Goal: Task Accomplishment & Management: Use online tool/utility

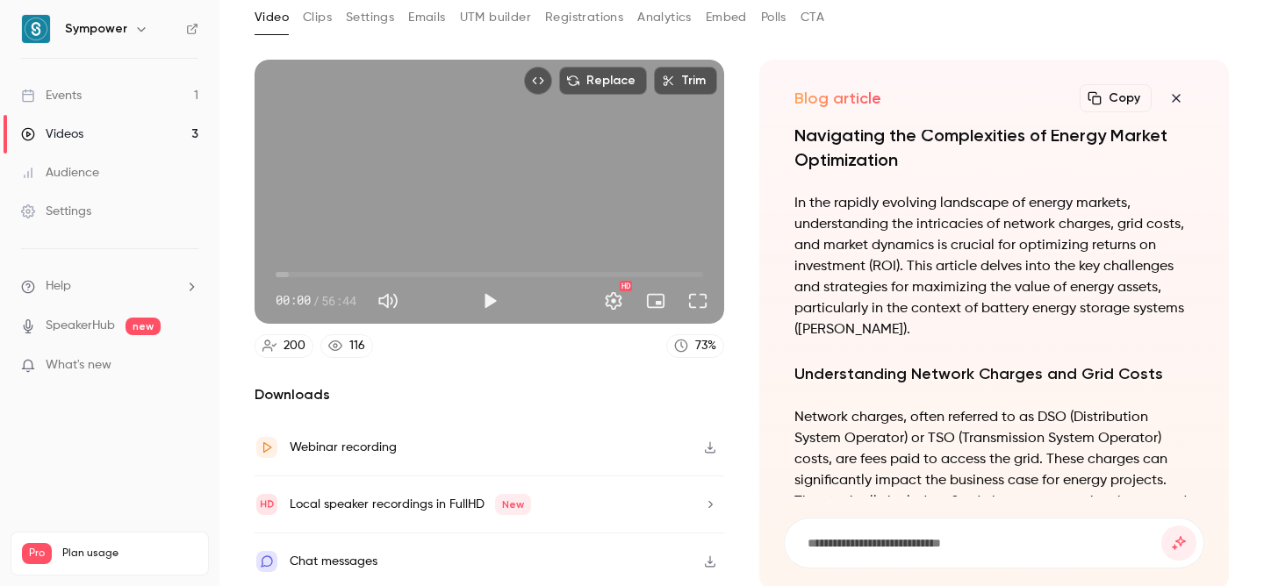
scroll to position [-1413, 0]
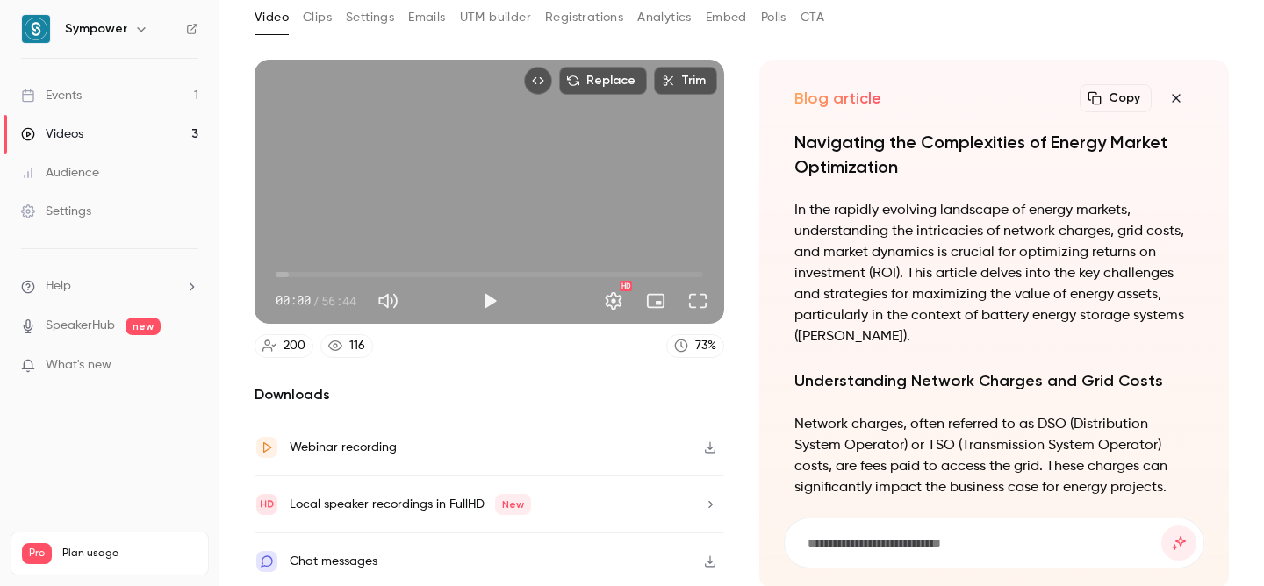
click at [1101, 93] on button "Copy" at bounding box center [1116, 98] width 72 height 28
click at [654, 513] on div "Local speaker recordings in FullHD New" at bounding box center [490, 505] width 470 height 57
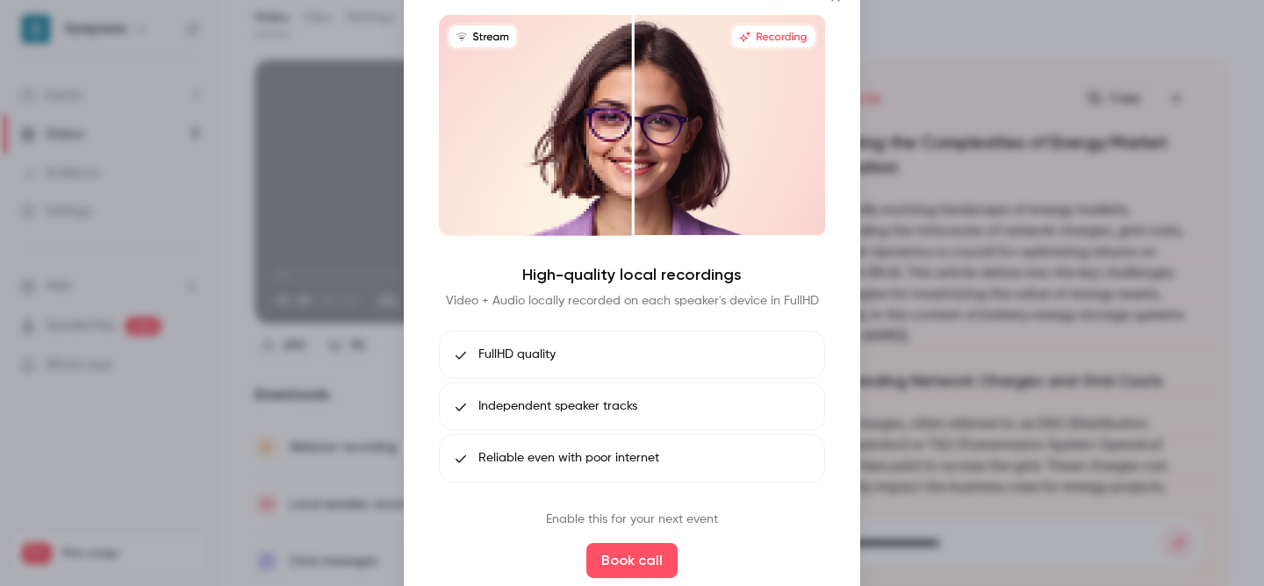
click at [949, 247] on div at bounding box center [632, 293] width 1264 height 586
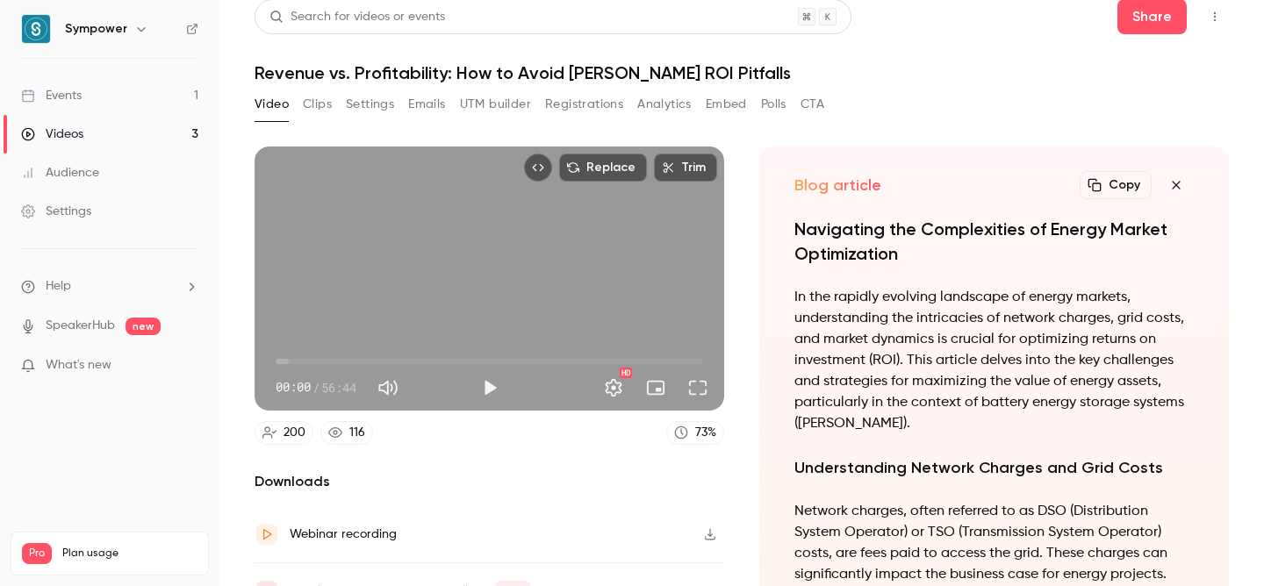
scroll to position [0, 0]
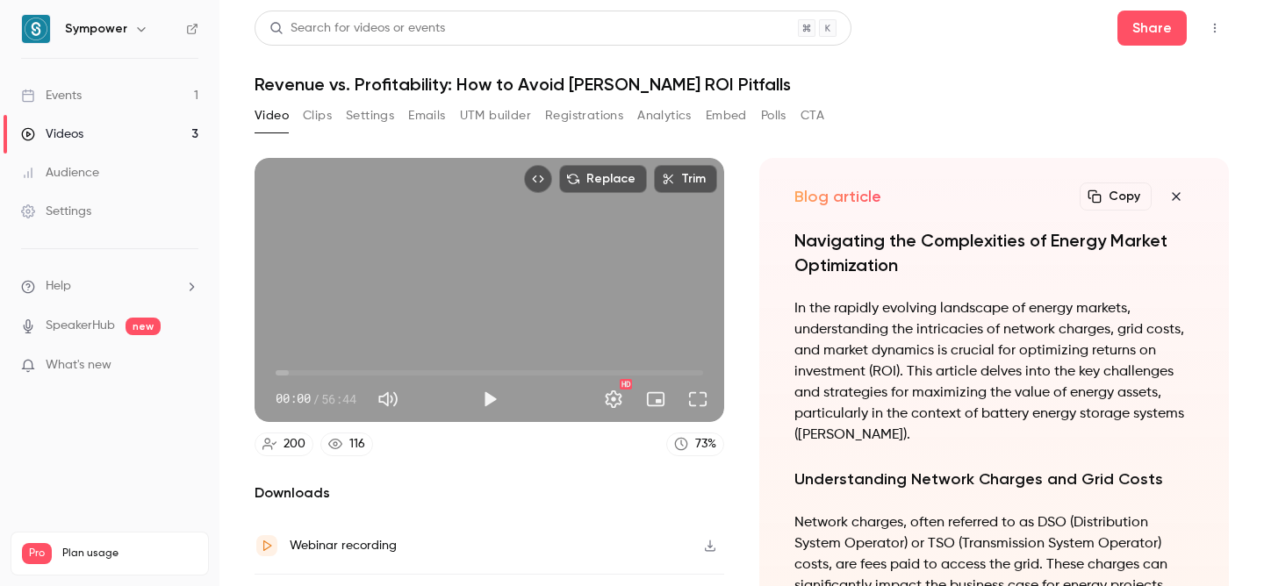
click at [1172, 197] on icon "button" at bounding box center [1176, 196] width 8 height 8
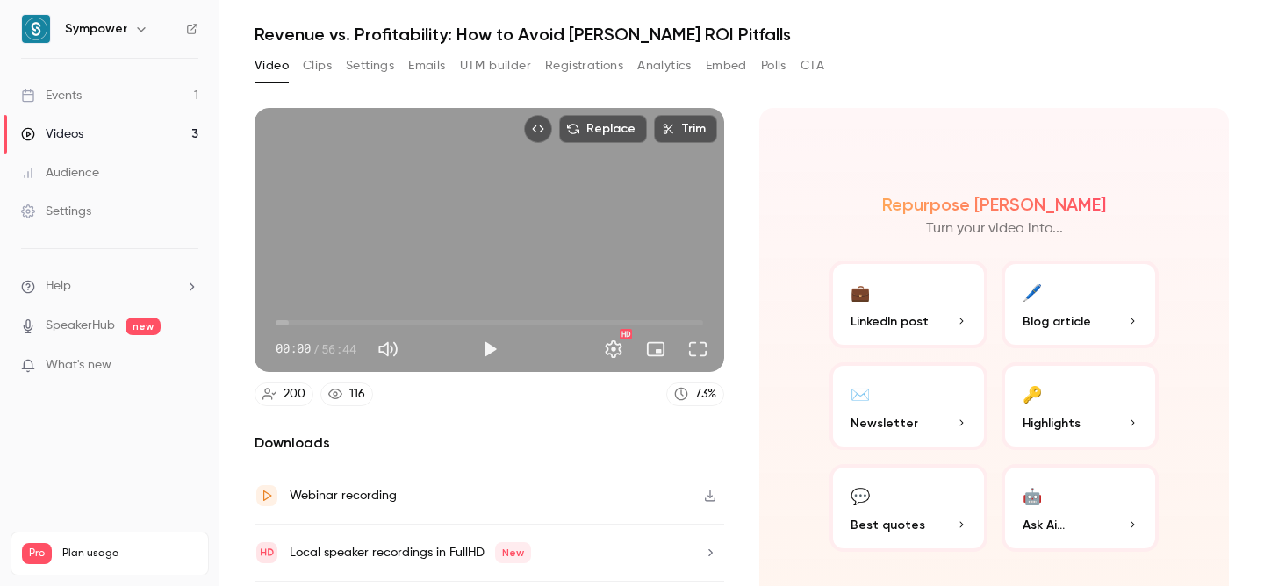
scroll to position [80, 0]
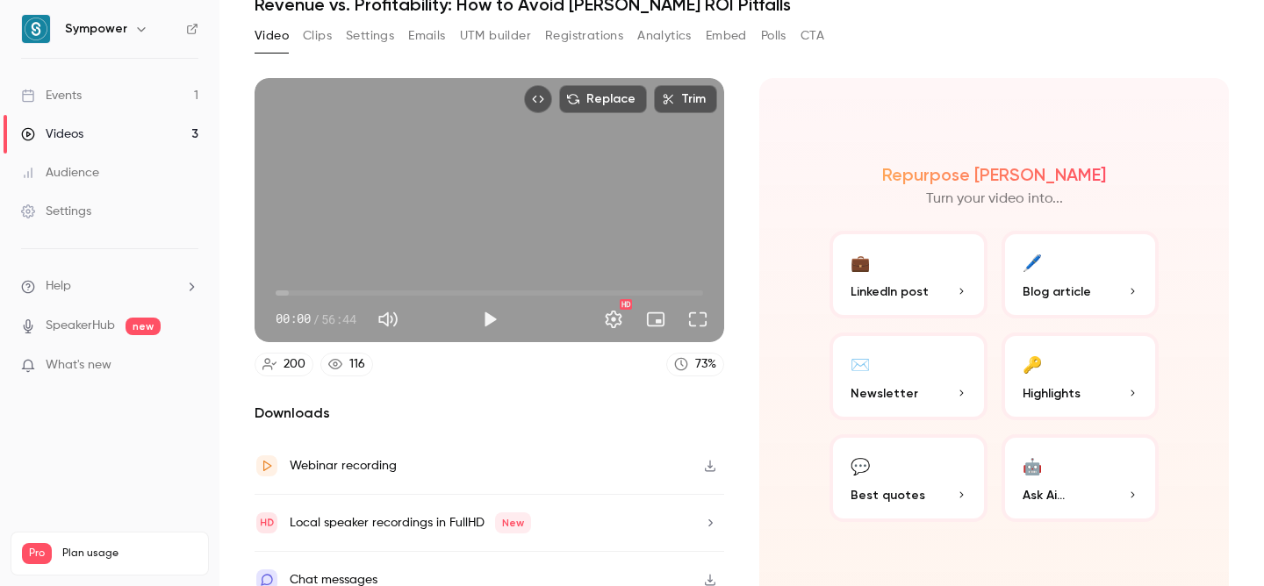
click at [1068, 370] on button "🔑 Highlights" at bounding box center [1081, 377] width 158 height 88
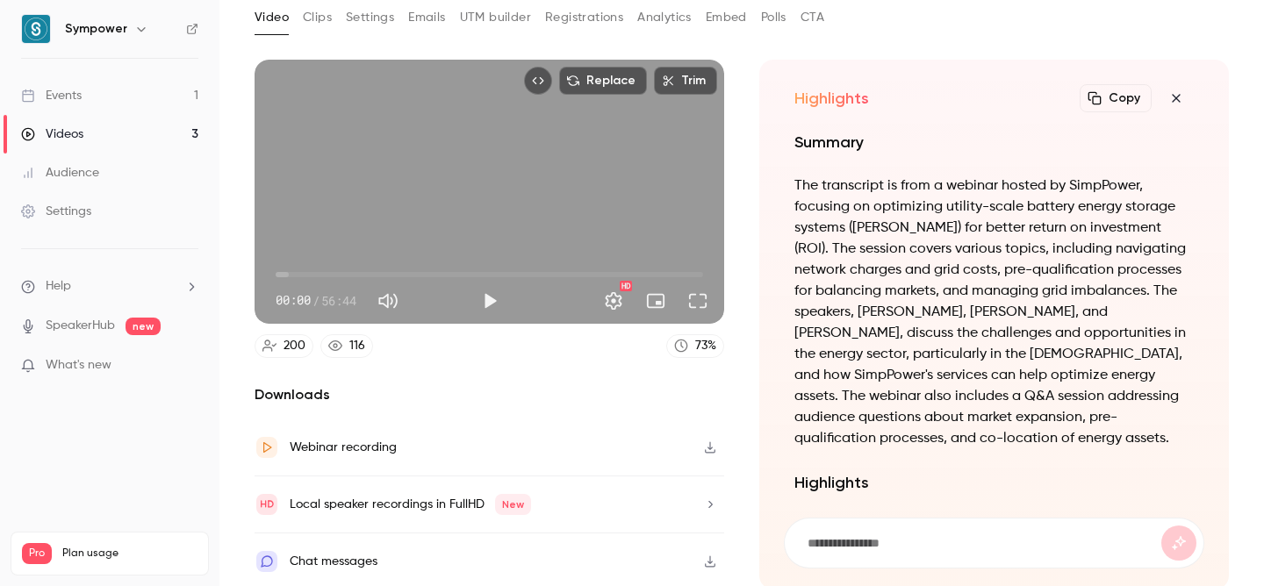
scroll to position [-1024, 0]
click at [1166, 96] on icon "button" at bounding box center [1176, 98] width 21 height 14
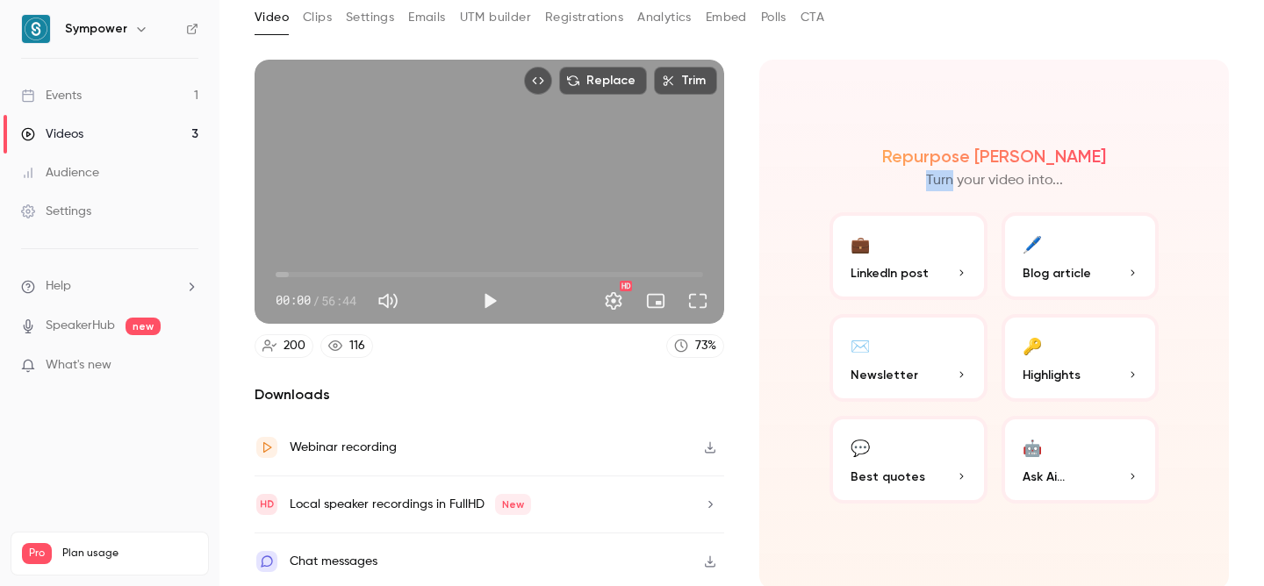
click at [1162, 96] on div "Repurpose Ai Turn your video into... 💼 LinkedIn post 🖊️ Blog article ✉️ Newslet…" at bounding box center [994, 325] width 470 height 530
click at [919, 482] on p "Best quotes" at bounding box center [909, 477] width 116 height 18
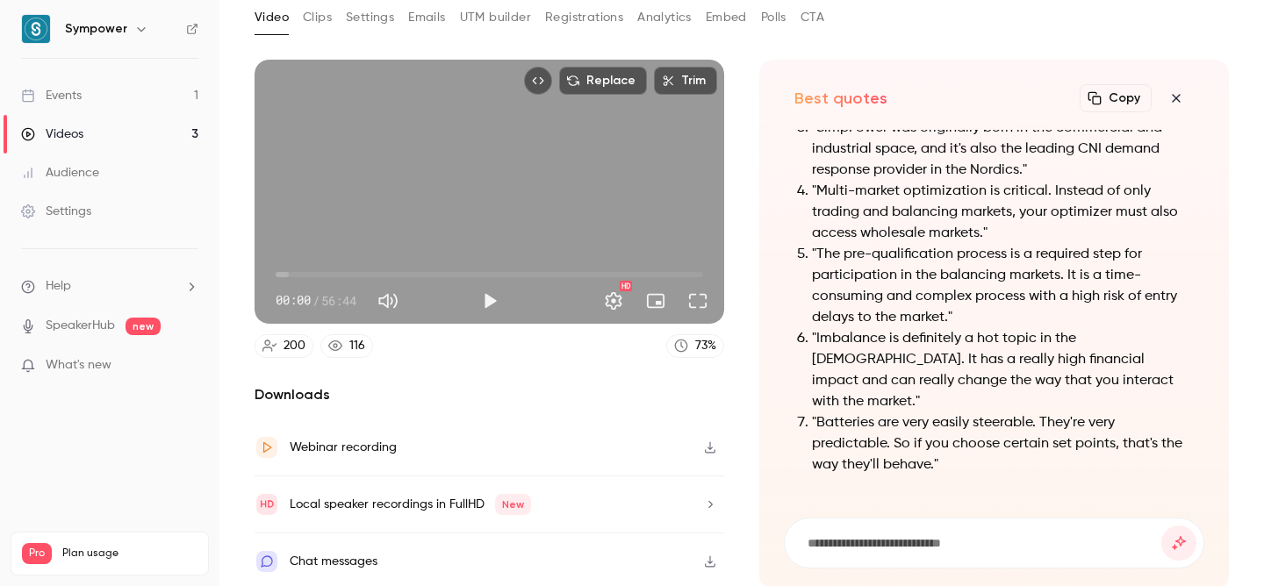
click at [1166, 93] on icon "button" at bounding box center [1176, 98] width 21 height 14
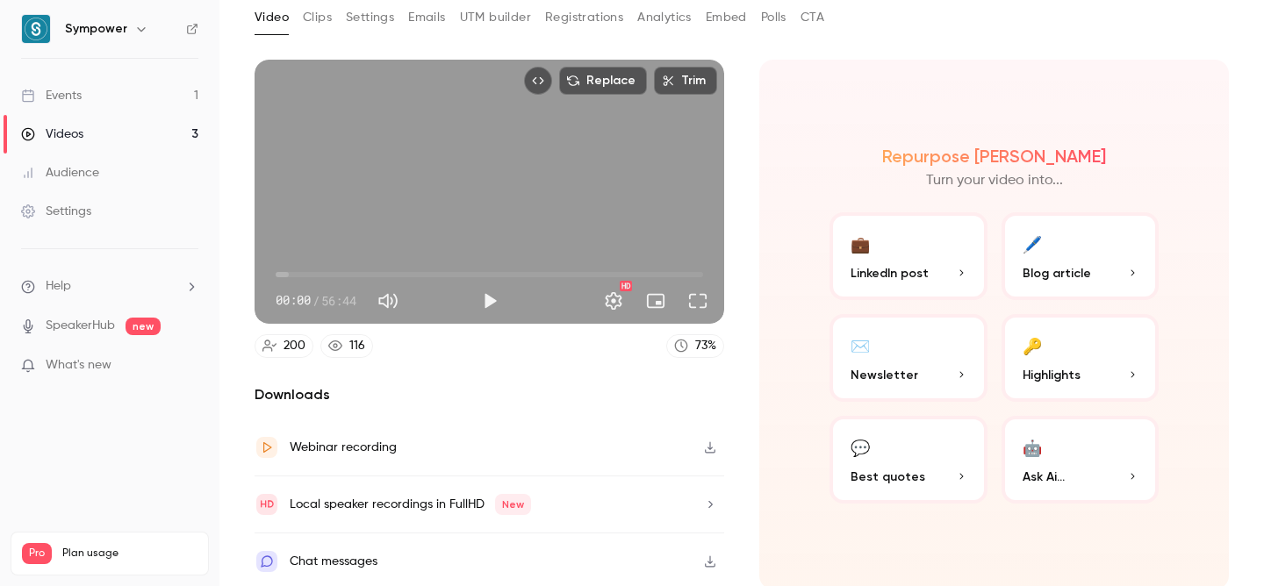
click at [1050, 355] on button "🔑 Highlights" at bounding box center [1081, 358] width 158 height 88
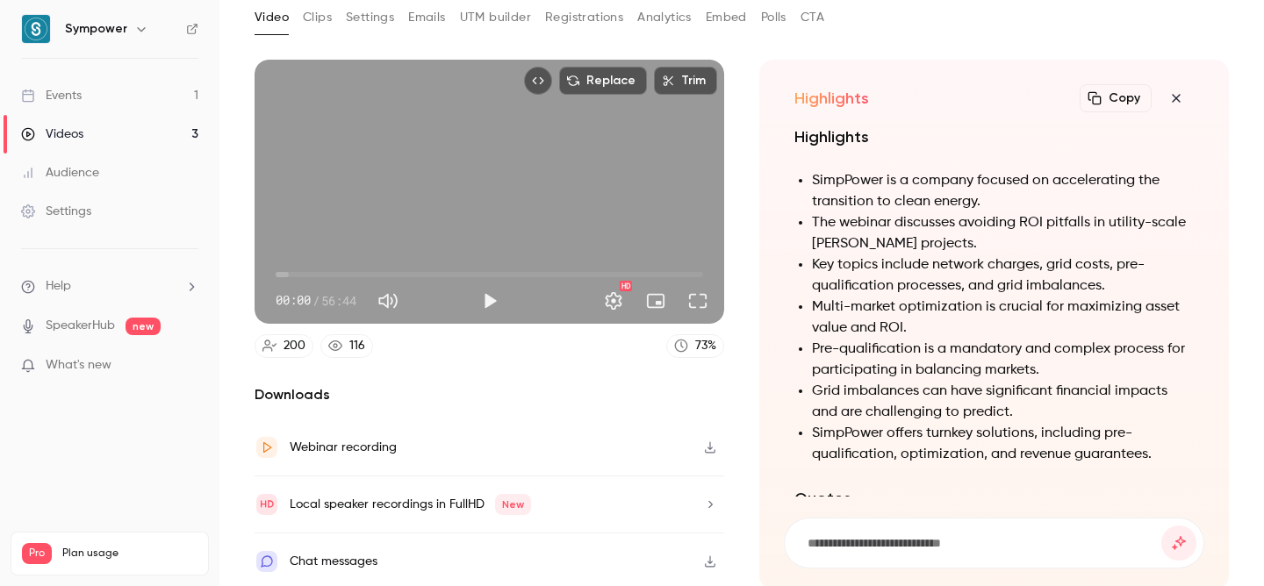
scroll to position [-960, 0]
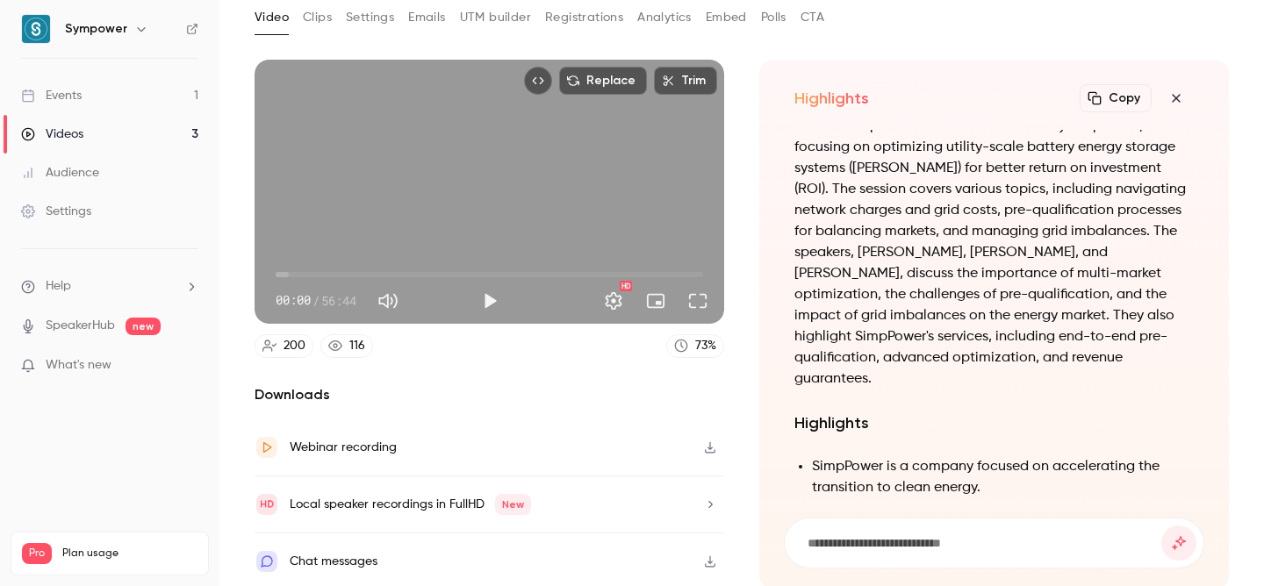
click at [1166, 94] on icon "button" at bounding box center [1176, 98] width 21 height 14
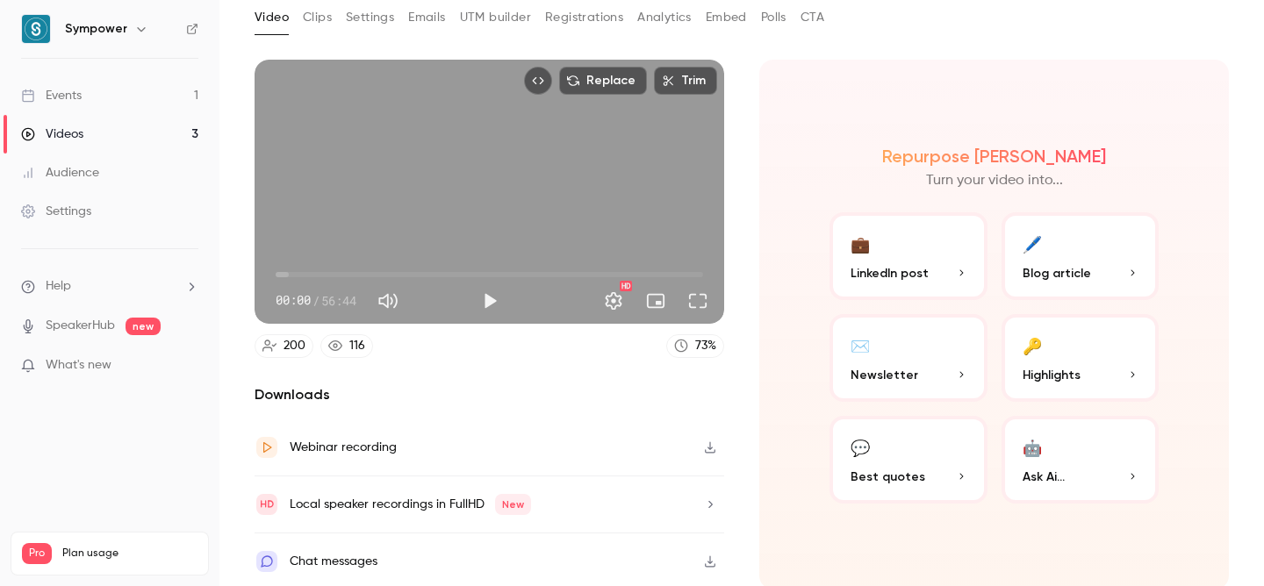
scroll to position [95, 0]
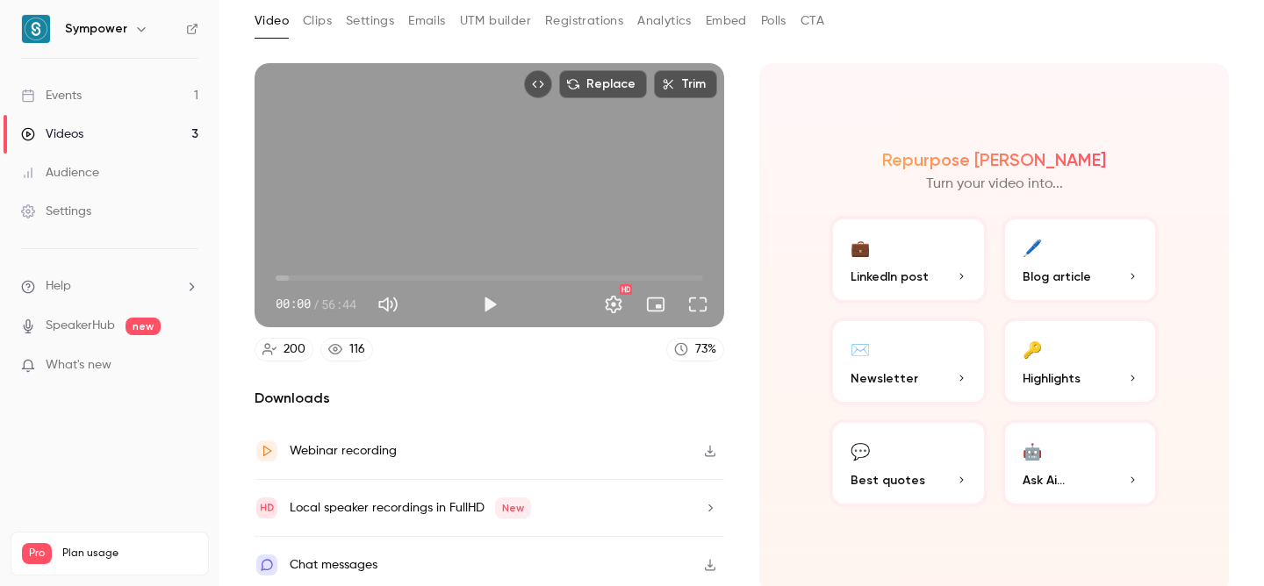
click at [319, 19] on button "Clips" at bounding box center [317, 21] width 29 height 28
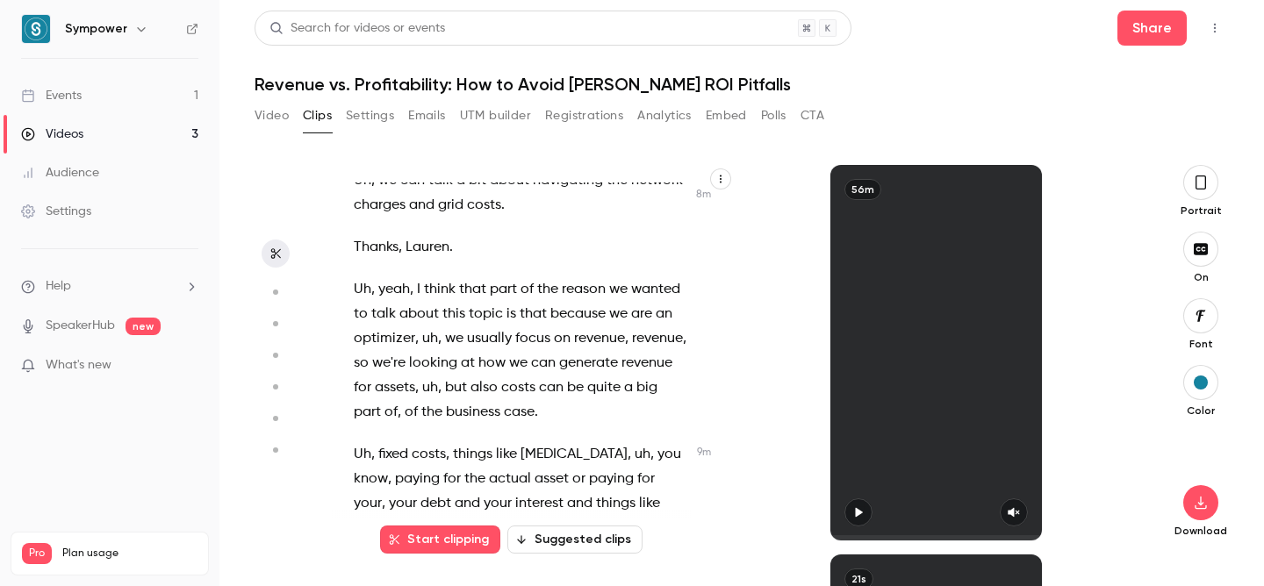
scroll to position [4545, 0]
